Goal: Task Accomplishment & Management: Manage account settings

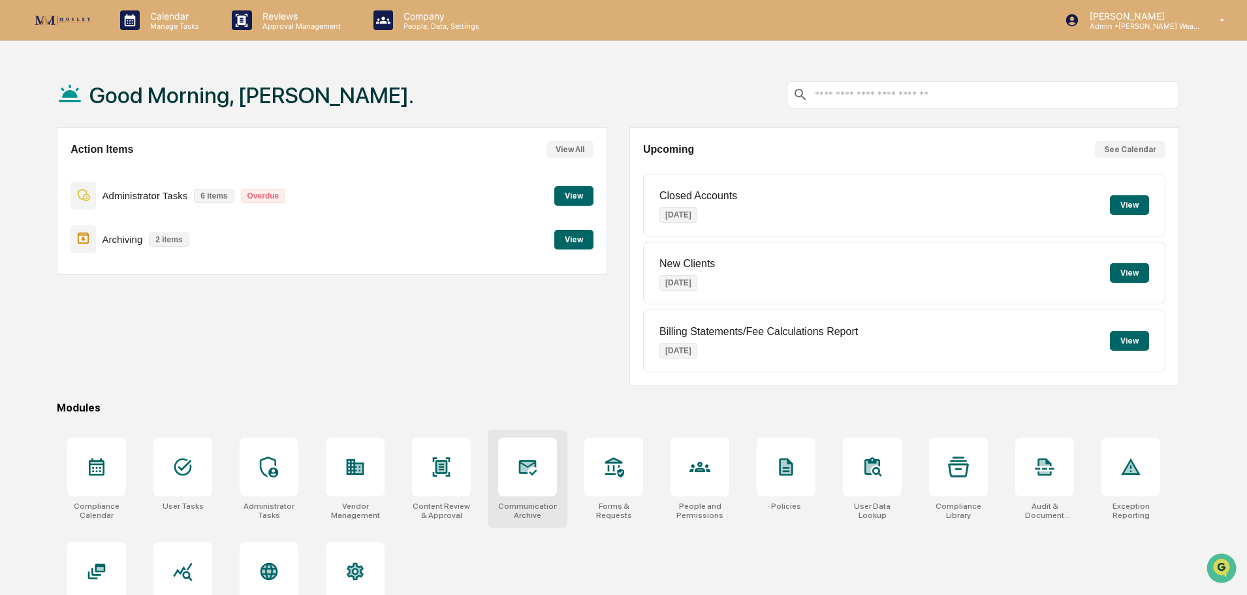
click at [541, 473] on div at bounding box center [527, 466] width 59 height 59
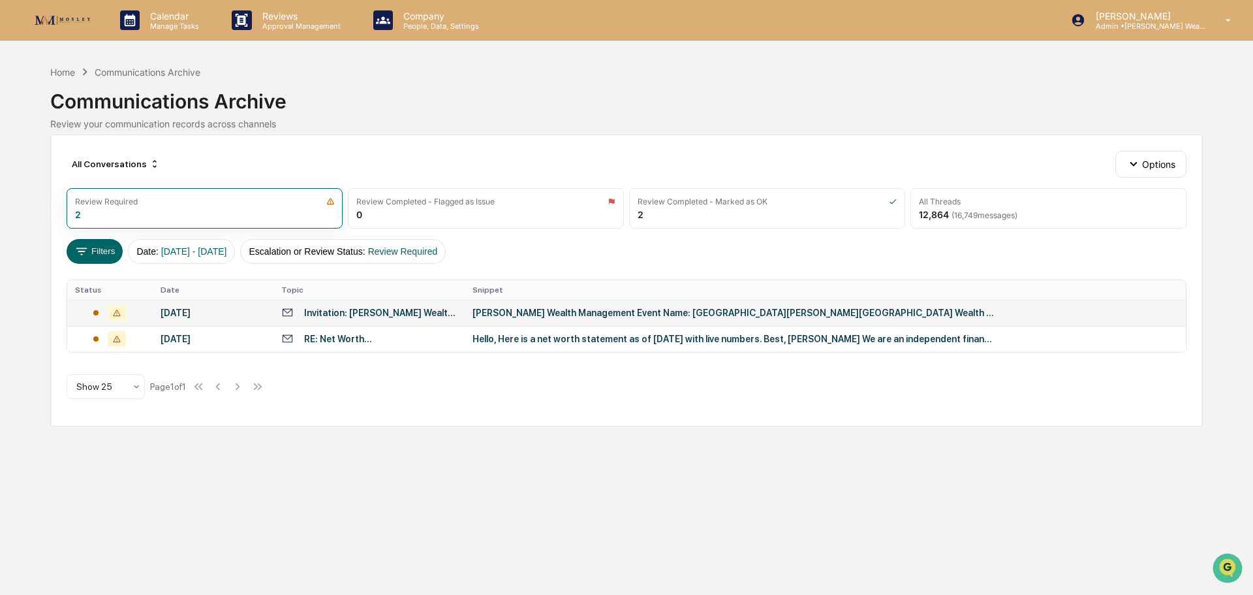
click at [538, 313] on div "[PERSON_NAME] Wealth Management Event Name: [GEOGRAPHIC_DATA][PERSON_NAME][GEOG…" at bounding box center [734, 312] width 522 height 10
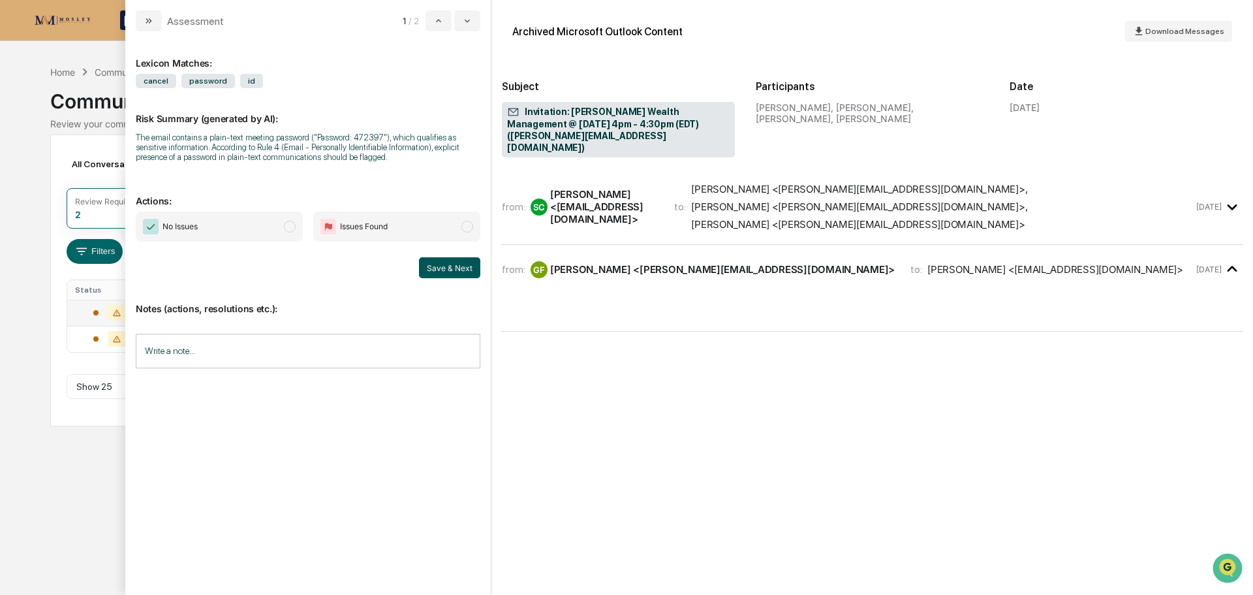
click at [453, 268] on button "Save & Next" at bounding box center [449, 267] width 61 height 21
click at [441, 266] on button "Save & Next" at bounding box center [449, 267] width 61 height 21
click at [445, 266] on button "Save & Next" at bounding box center [449, 267] width 61 height 21
click at [146, 19] on icon "modal" at bounding box center [149, 21] width 10 height 10
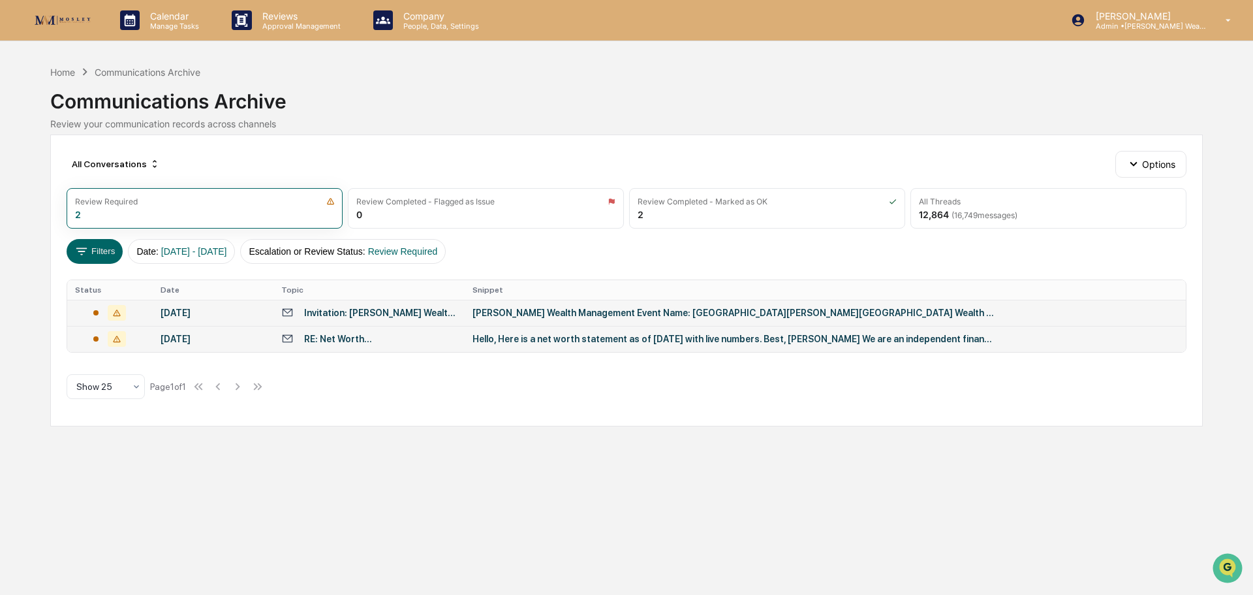
click at [201, 342] on div "[DATE]" at bounding box center [213, 339] width 105 height 10
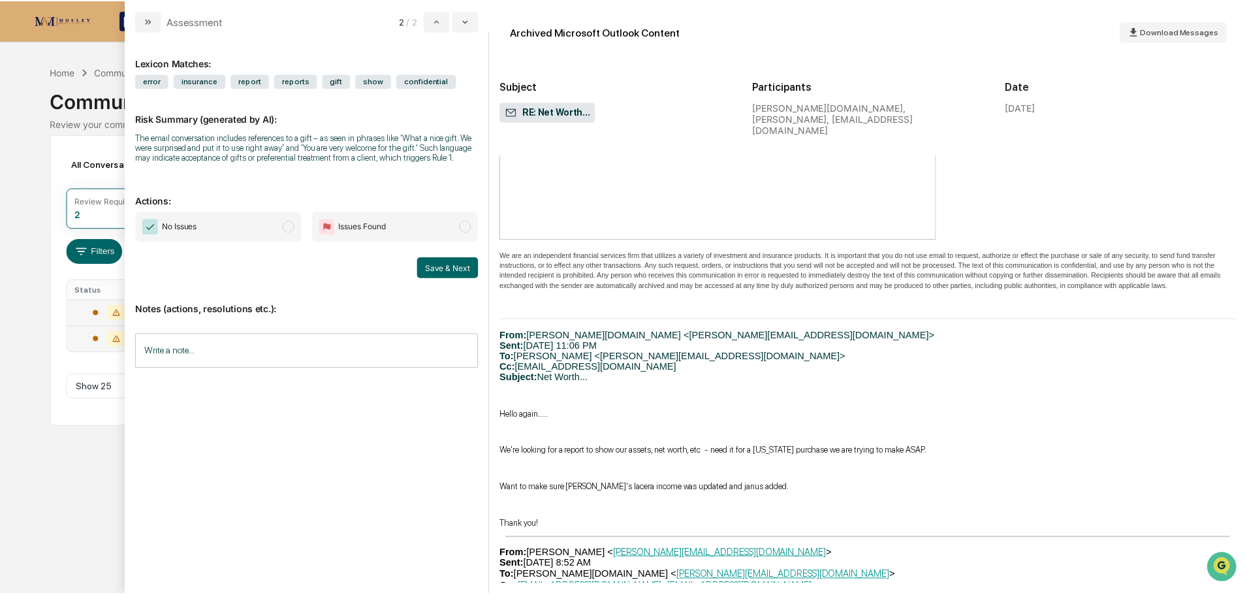
scroll to position [457, 0]
click at [449, 268] on button "Save & Next" at bounding box center [449, 267] width 61 height 21
click at [65, 73] on div "Home" at bounding box center [62, 72] width 25 height 11
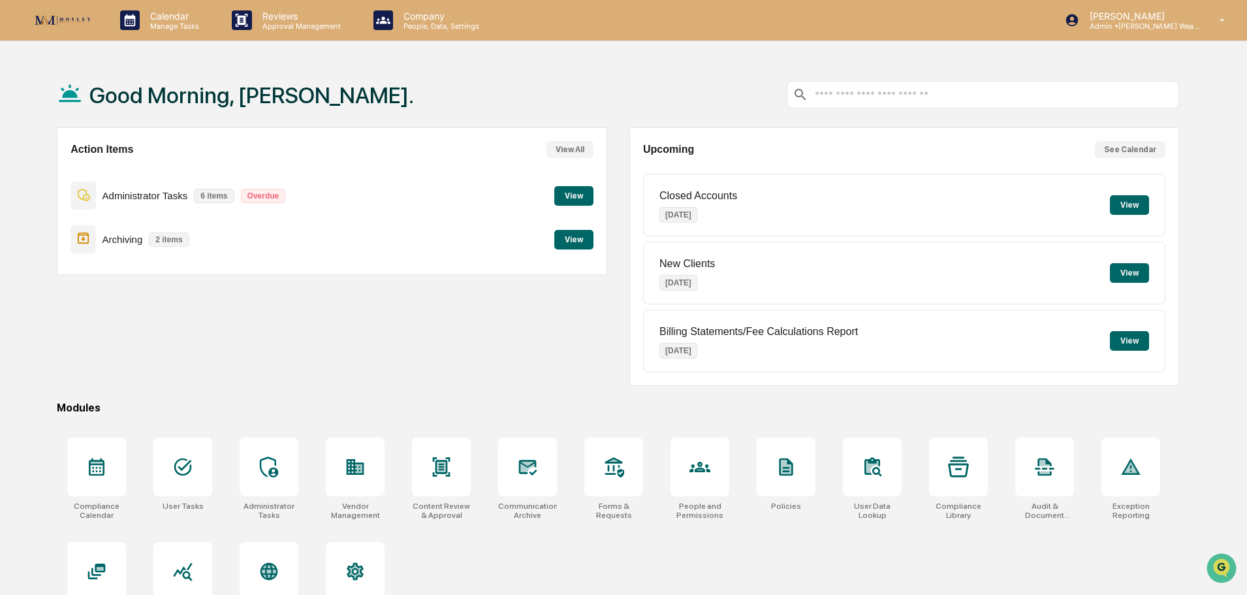
click at [578, 195] on button "View" at bounding box center [573, 196] width 39 height 20
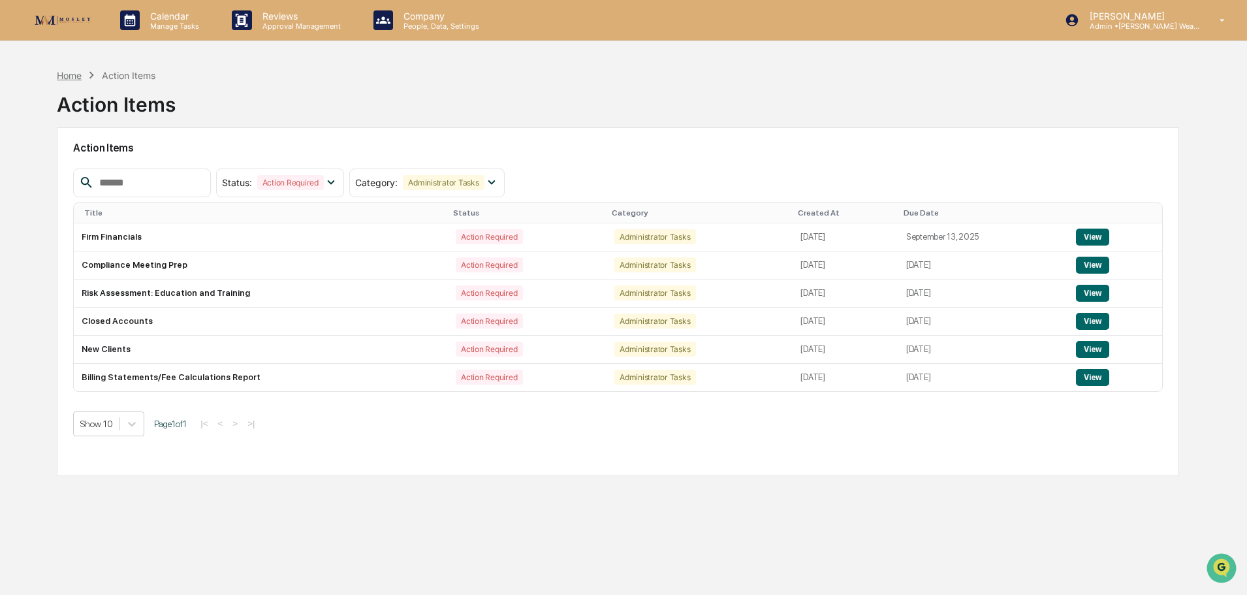
click at [70, 76] on div "Home" at bounding box center [69, 75] width 25 height 11
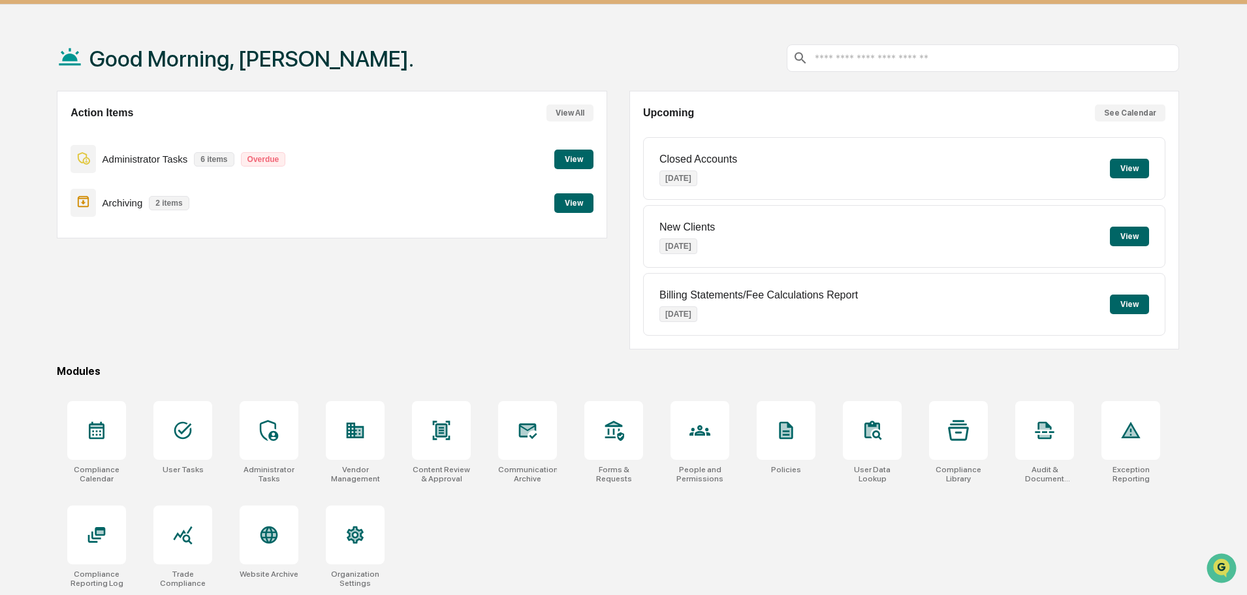
scroll to position [62, 0]
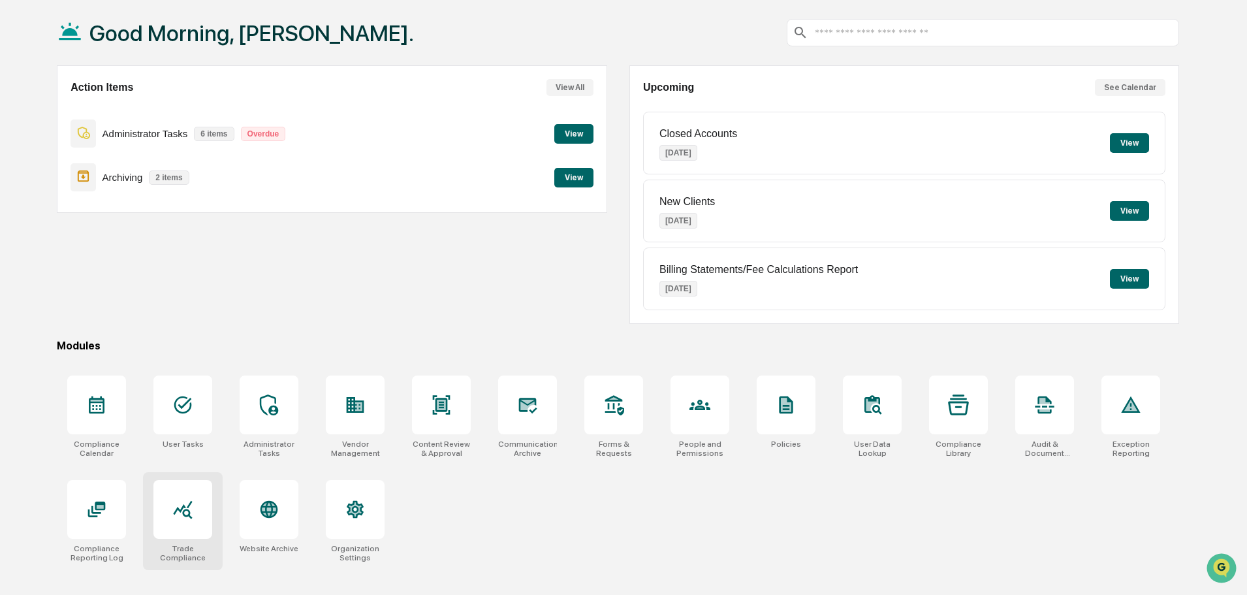
click at [180, 515] on icon at bounding box center [182, 509] width 21 height 21
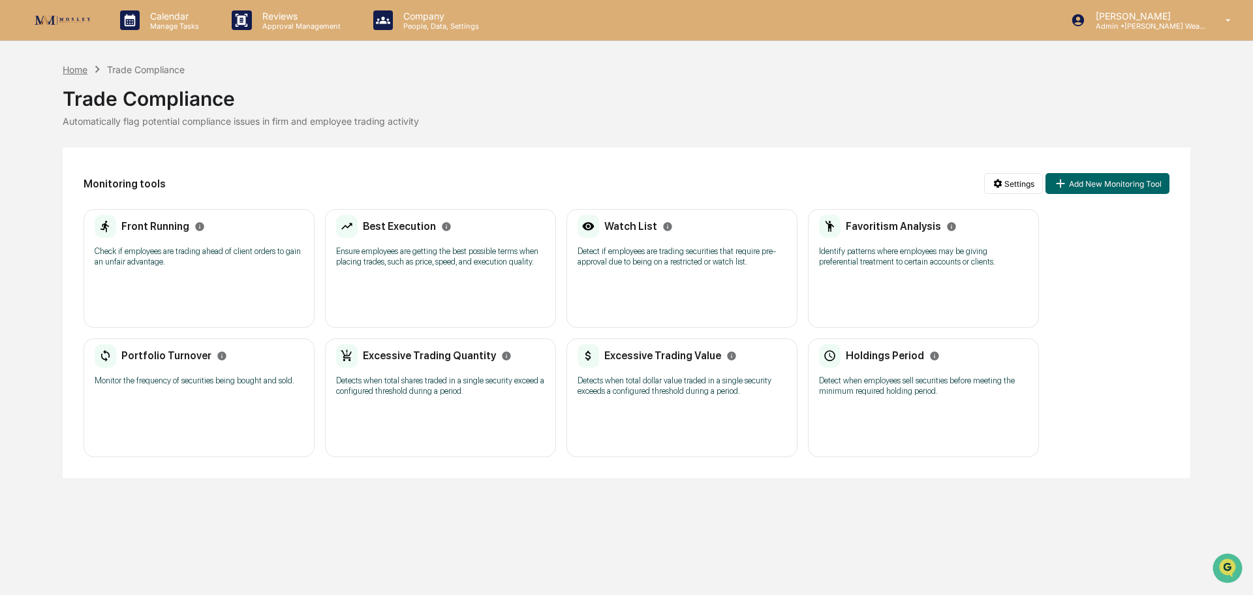
click at [78, 70] on div "Home" at bounding box center [75, 69] width 25 height 11
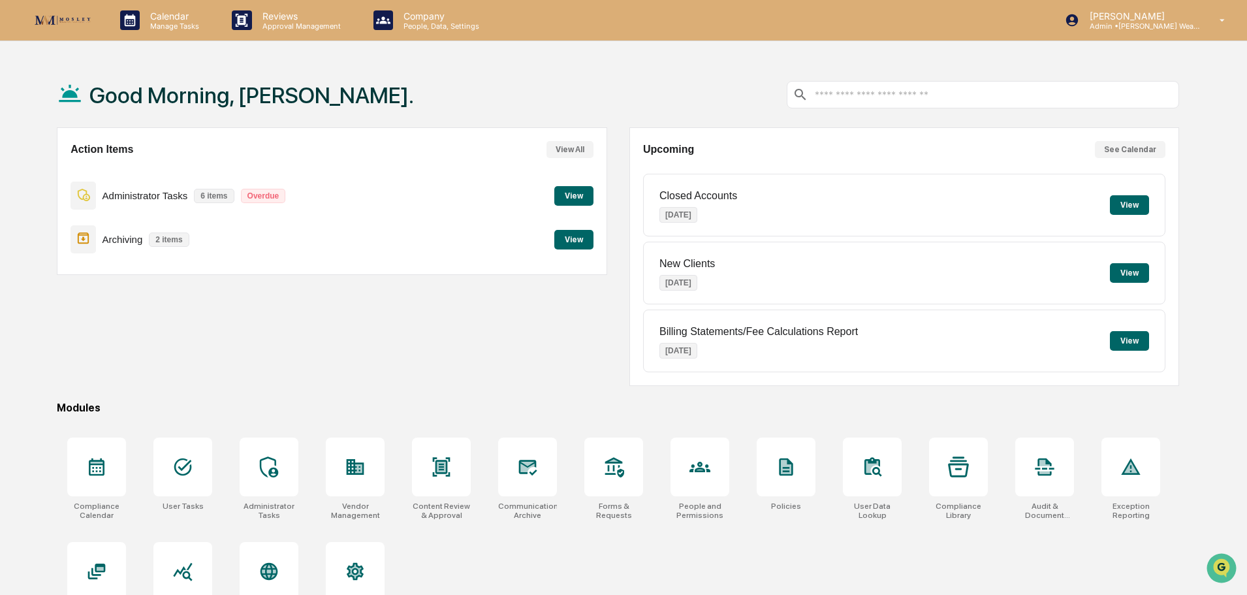
click at [567, 196] on button "View" at bounding box center [573, 196] width 39 height 20
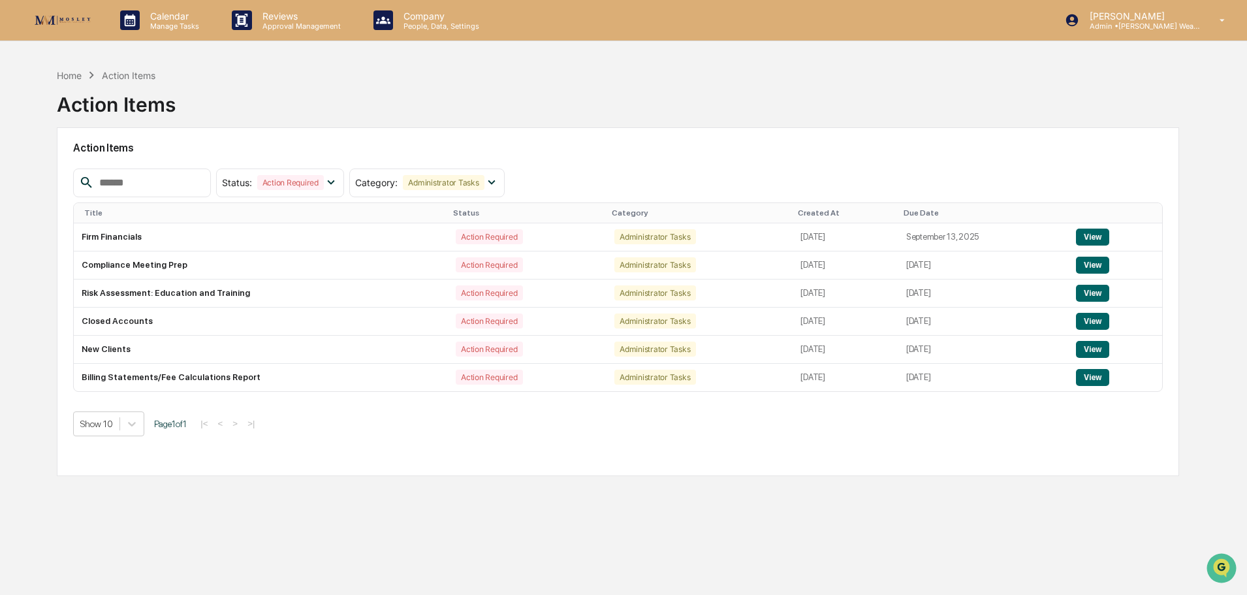
click at [191, 85] on div "Home Action Items Action Items" at bounding box center [618, 94] width 1122 height 65
